Goal: Task Accomplishment & Management: Manage account settings

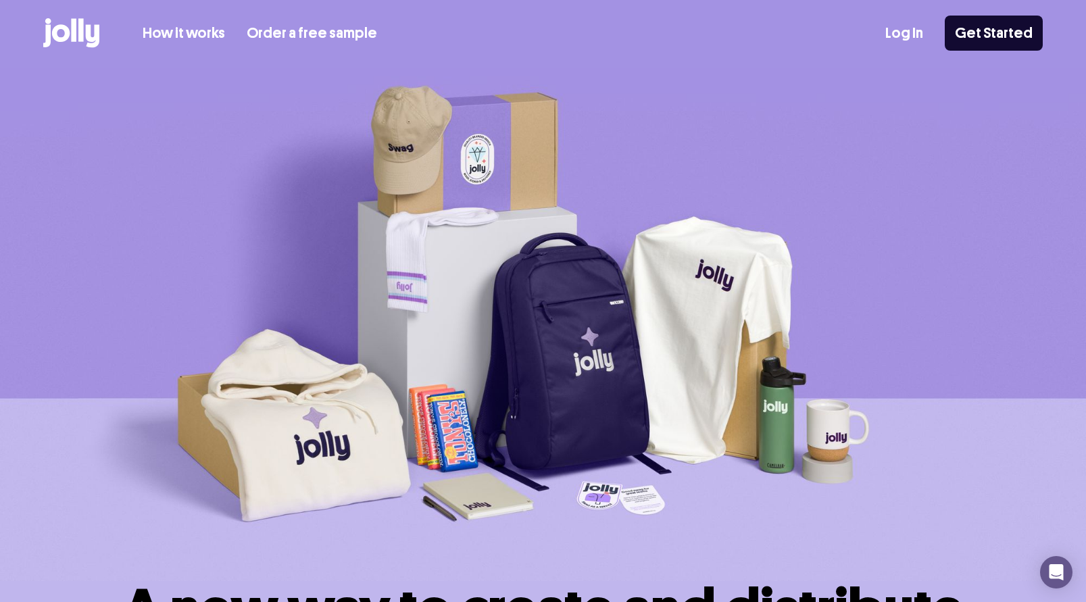
click at [909, 33] on link "Log In" at bounding box center [904, 33] width 38 height 22
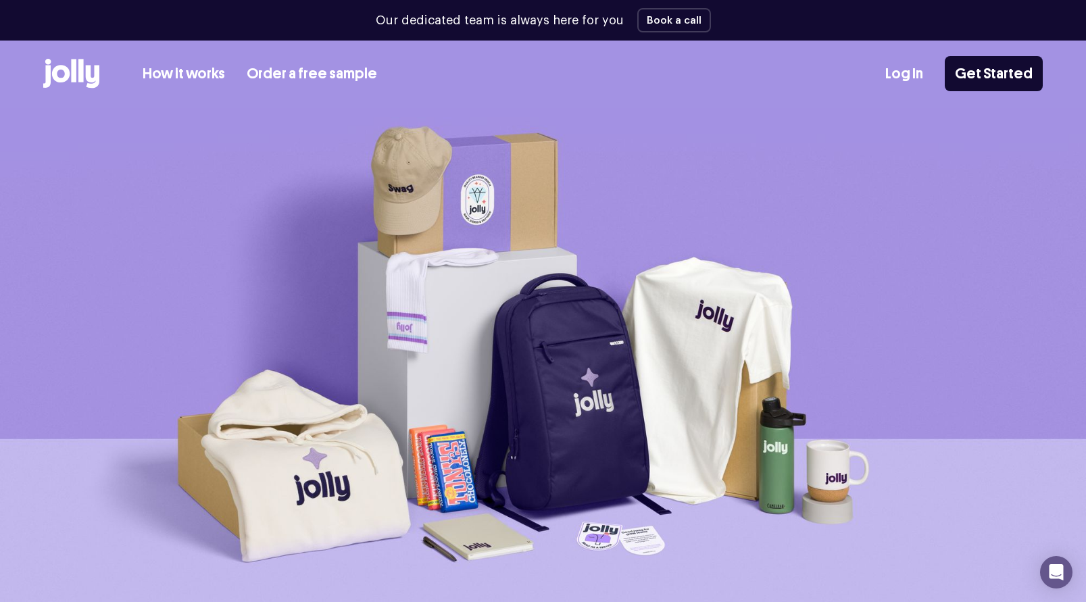
click at [900, 74] on link "Log In" at bounding box center [904, 74] width 38 height 22
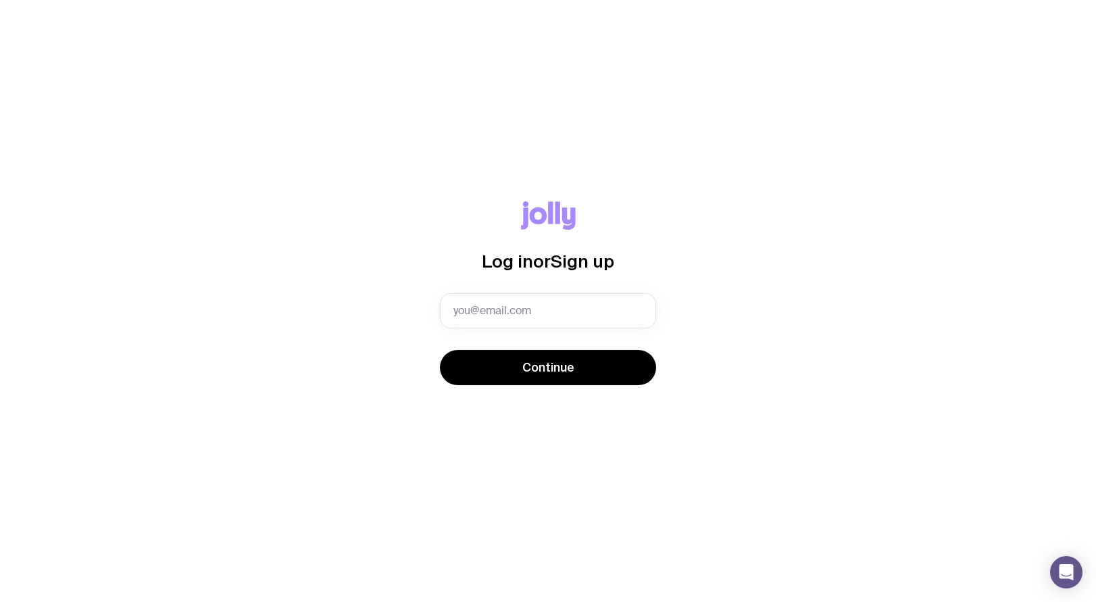
click at [799, 318] on div "Log in or Sign up Continue" at bounding box center [547, 301] width 1031 height 200
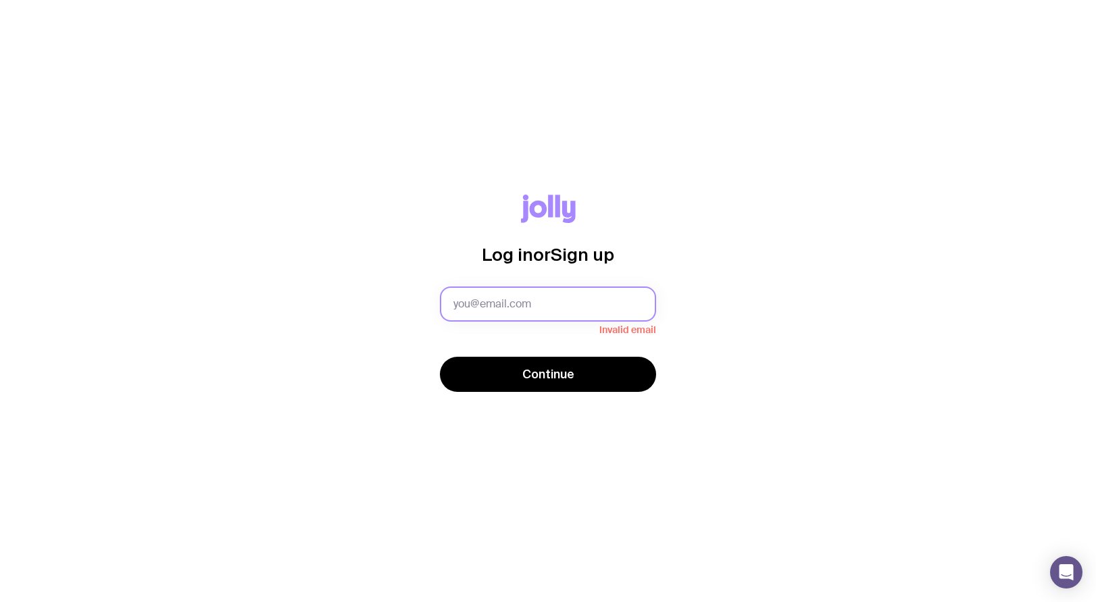
click at [530, 298] on input "text" at bounding box center [548, 304] width 216 height 35
type input "[EMAIL_ADDRESS][DOMAIN_NAME]"
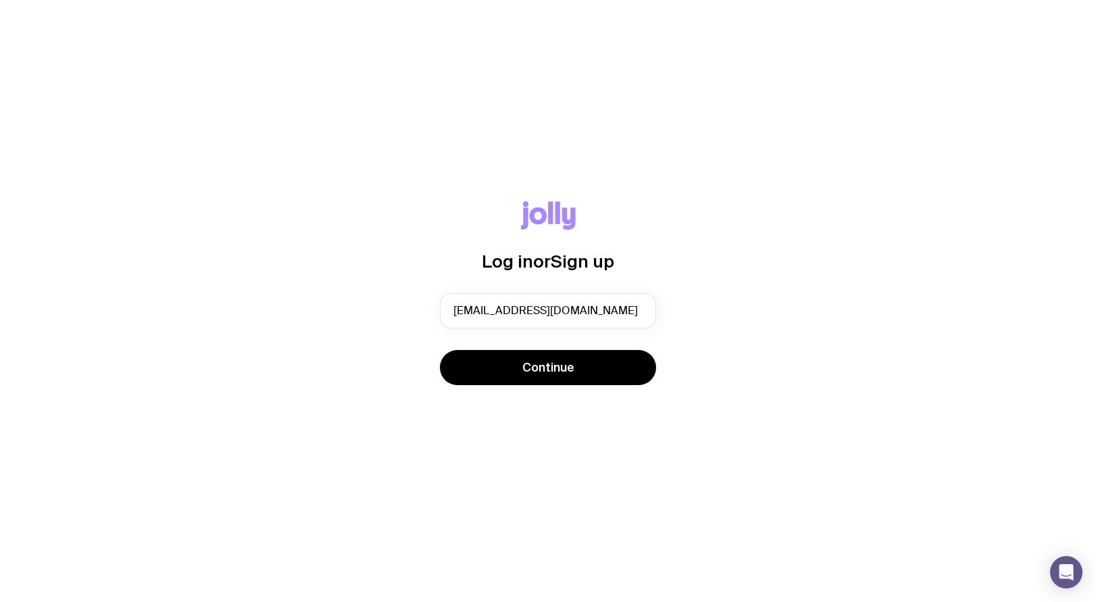
click at [860, 376] on div "Log in or Sign up [EMAIL_ADDRESS][DOMAIN_NAME] Continue" at bounding box center [547, 301] width 1031 height 200
click at [595, 378] on button "Continue" at bounding box center [548, 367] width 216 height 35
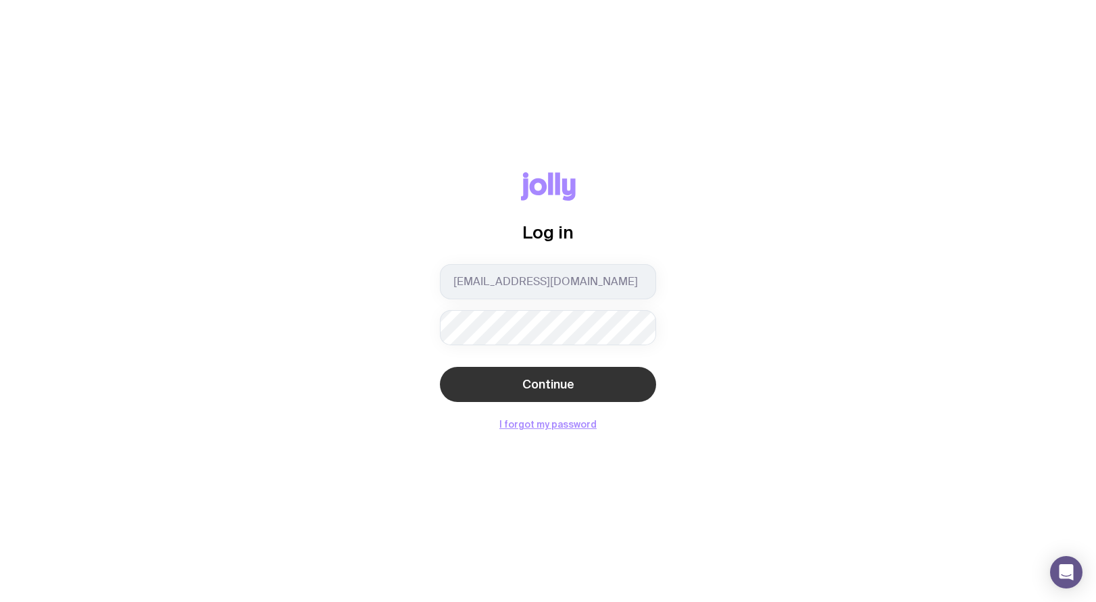
click at [558, 368] on button "Continue" at bounding box center [548, 384] width 216 height 35
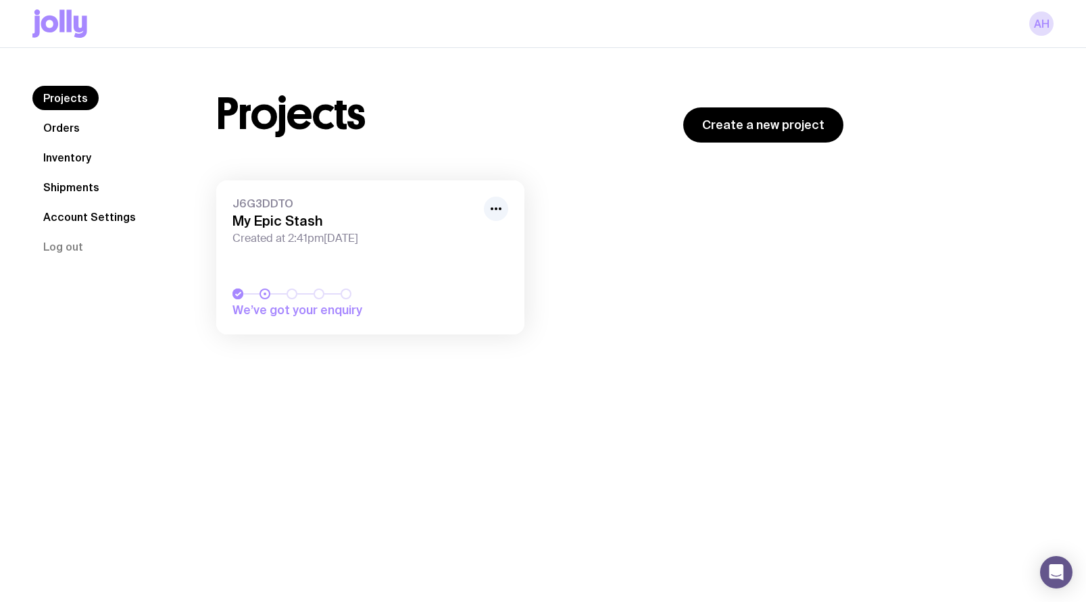
click at [91, 156] on link "Inventory" at bounding box center [67, 157] width 70 height 24
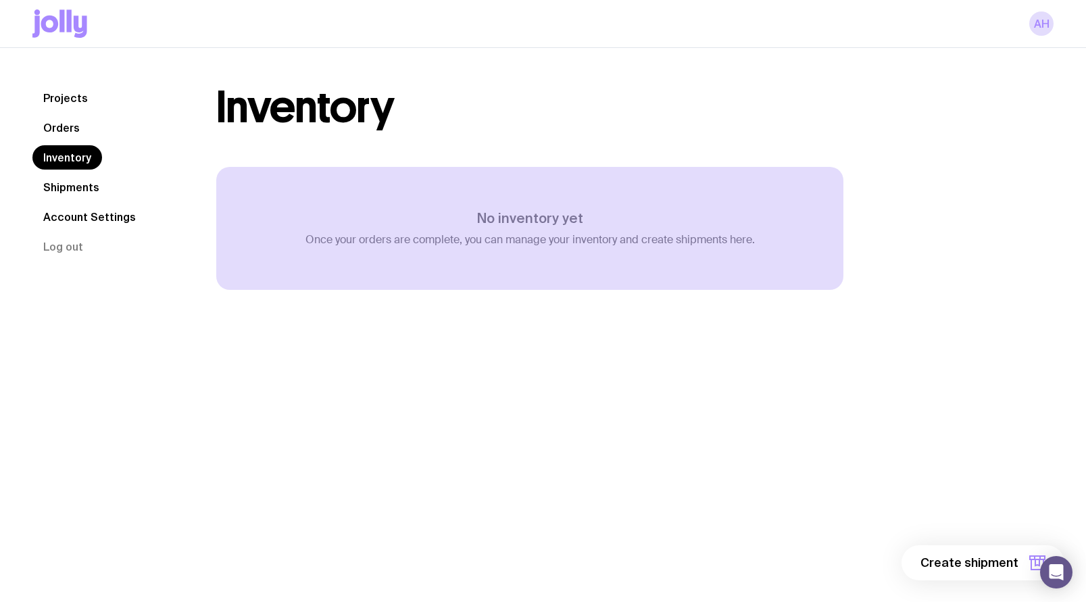
click at [67, 127] on link "Orders" at bounding box center [61, 128] width 58 height 24
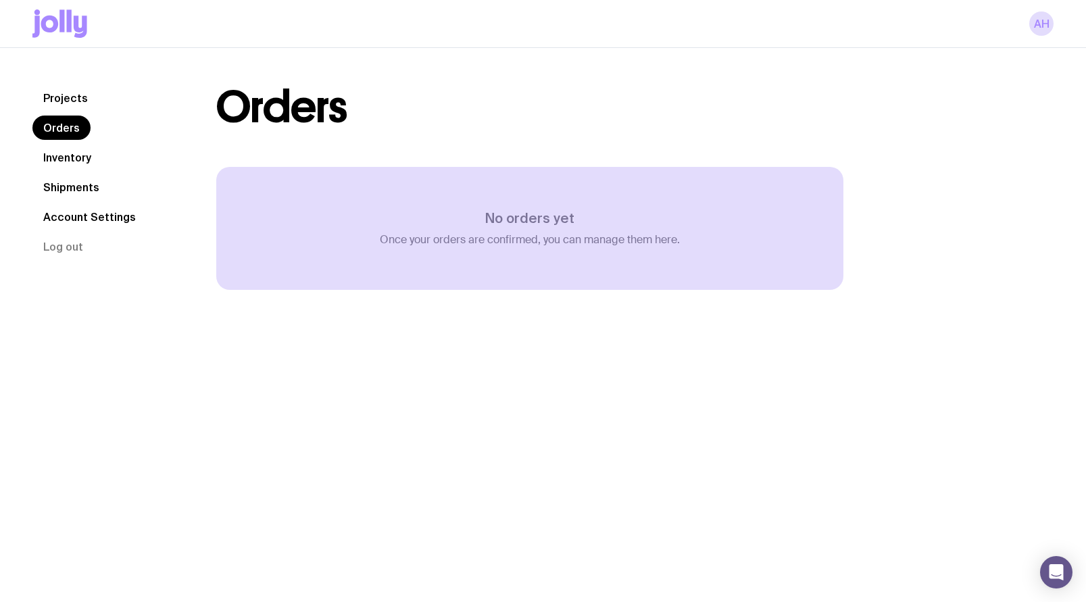
click at [78, 91] on link "Projects" at bounding box center [65, 98] width 66 height 24
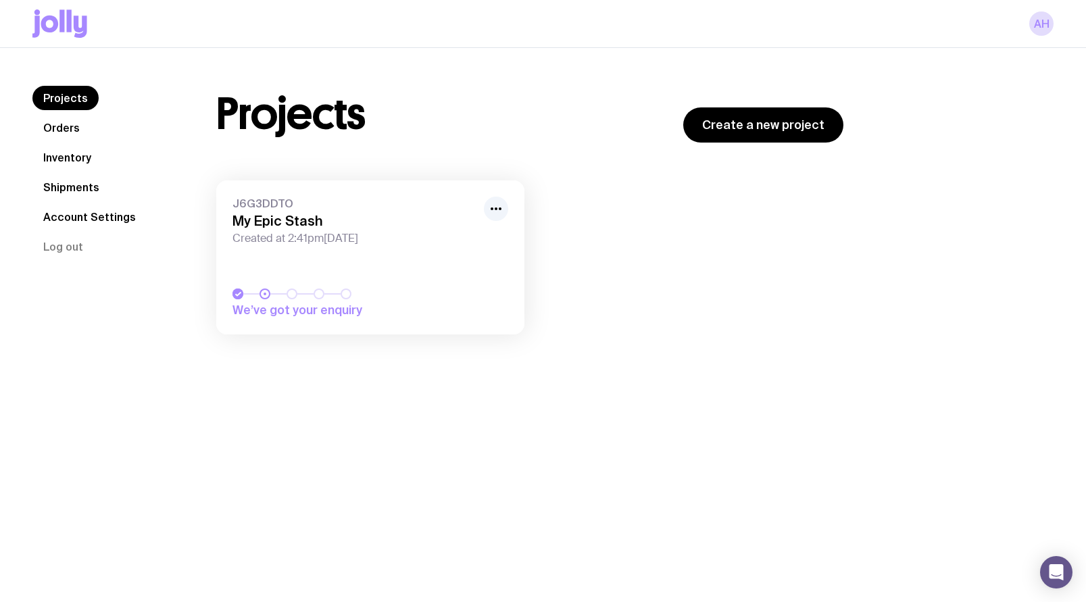
click at [385, 268] on link "J6G3DDTO My Epic Stash Created at 2:41pm[DATE] We’ve got your enquiry" at bounding box center [370, 257] width 308 height 154
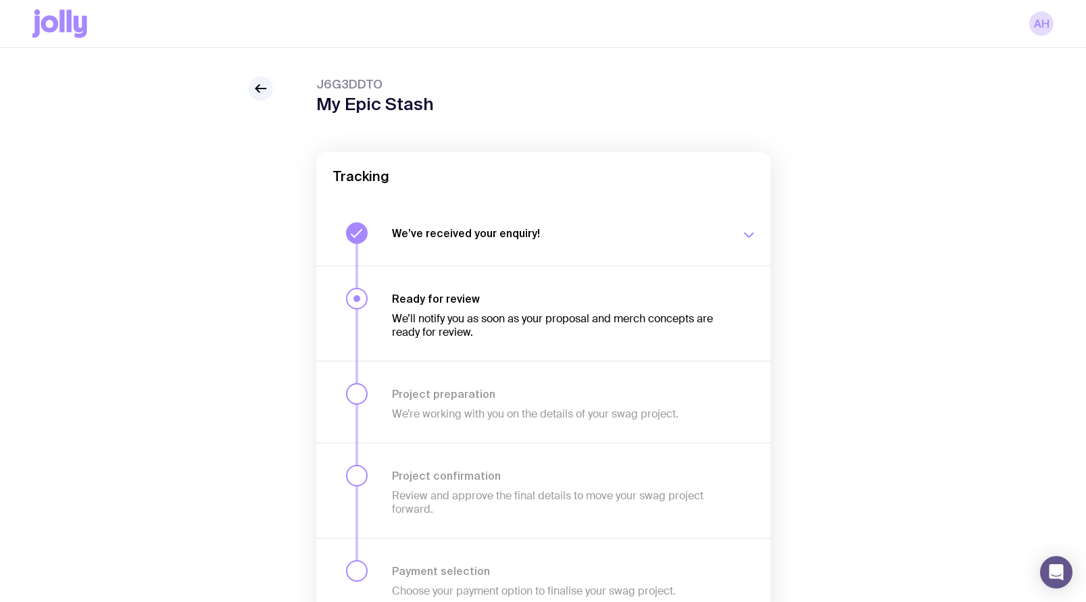
scroll to position [44, 0]
